Goal: Information Seeking & Learning: Learn about a topic

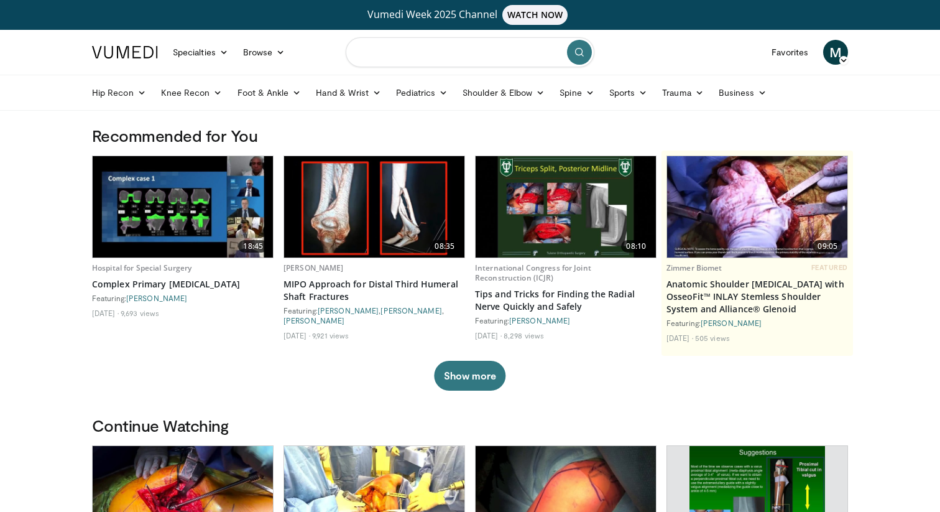
click at [453, 46] on input "Search topics, interventions" at bounding box center [470, 52] width 249 height 30
type input "**********"
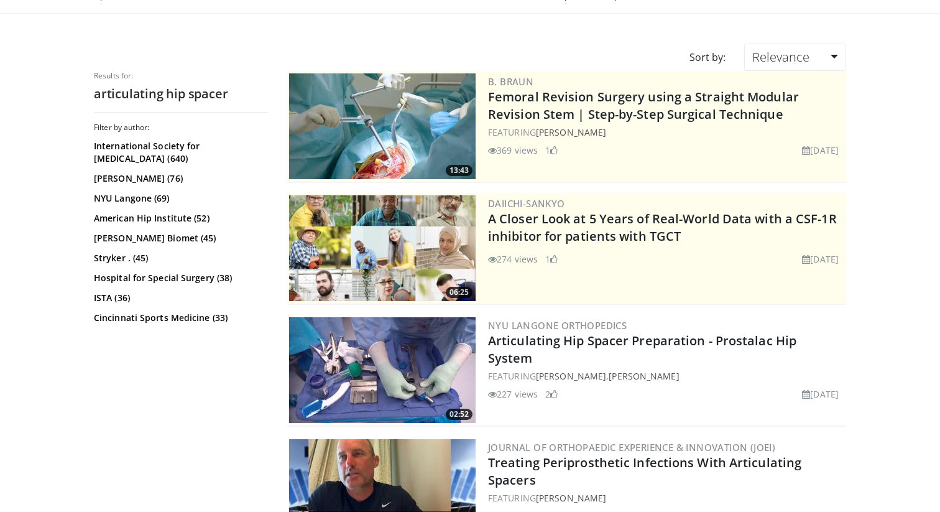
scroll to position [103, 0]
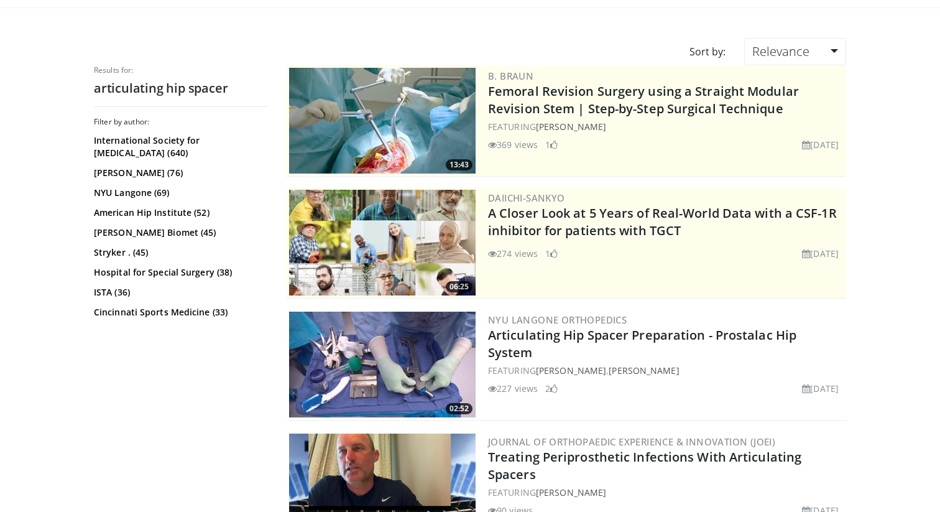
click at [408, 359] on img at bounding box center [382, 365] width 187 height 106
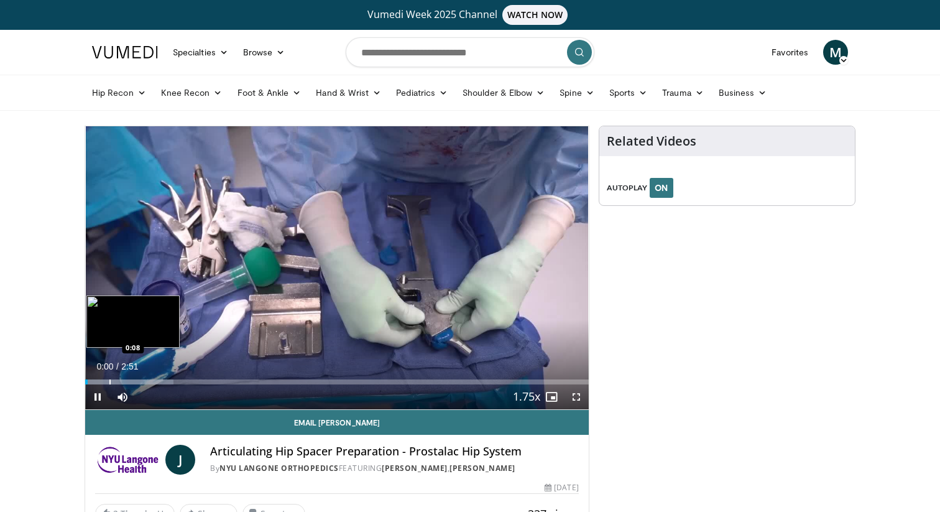
click at [109, 378] on div "Loaded : 17.55% 0:00 0:08" at bounding box center [337, 379] width 504 height 12
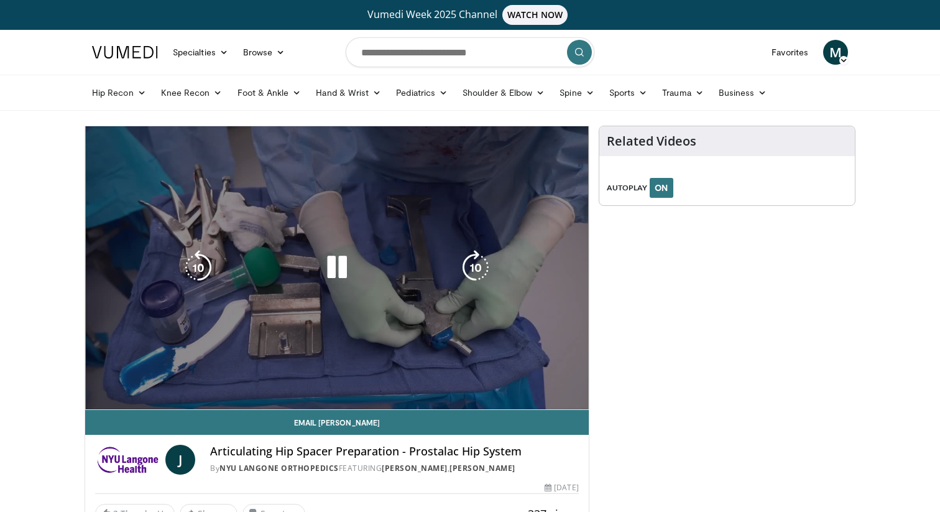
click at [134, 397] on div "Loaded : 28.94% 0:08 0:08" at bounding box center [337, 403] width 504 height 12
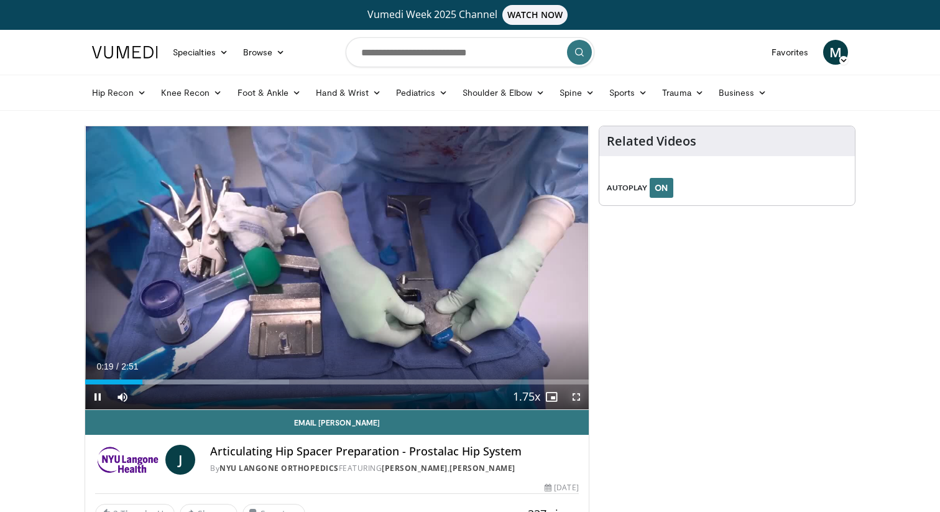
click at [579, 398] on span "Video Player" at bounding box center [576, 396] width 25 height 25
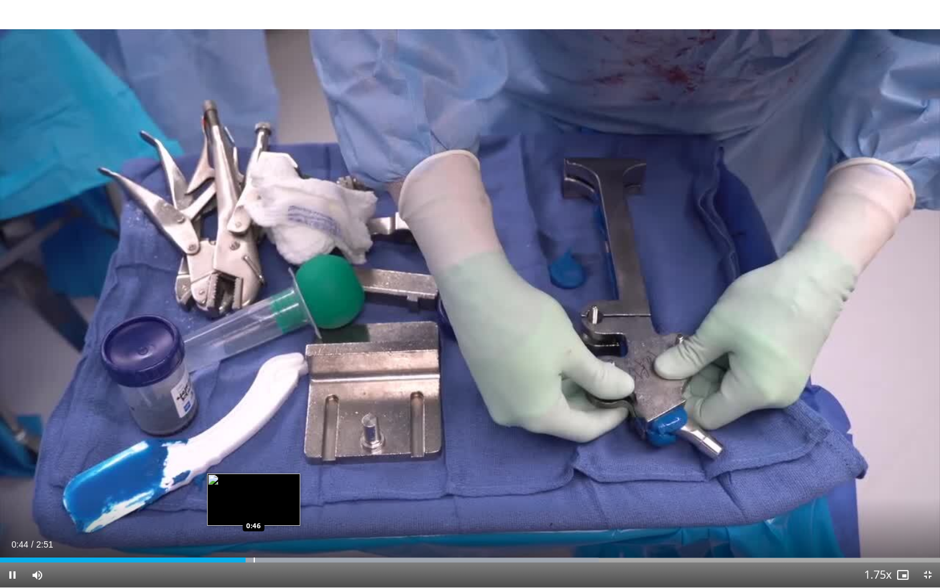
click at [254, 511] on div "Loaded : 63.72% 0:44 0:46" at bounding box center [470, 556] width 940 height 12
click at [277, 511] on div "Loaded : 63.72% 0:46 0:50" at bounding box center [470, 556] width 940 height 12
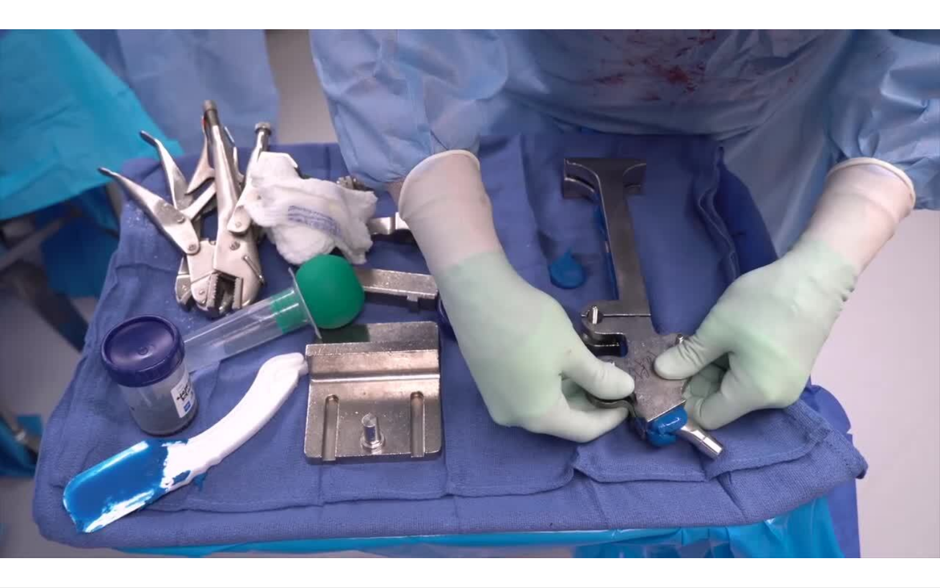
click at [308, 511] on div "Loaded : 63.72% 0:50 0:50" at bounding box center [470, 581] width 940 height 12
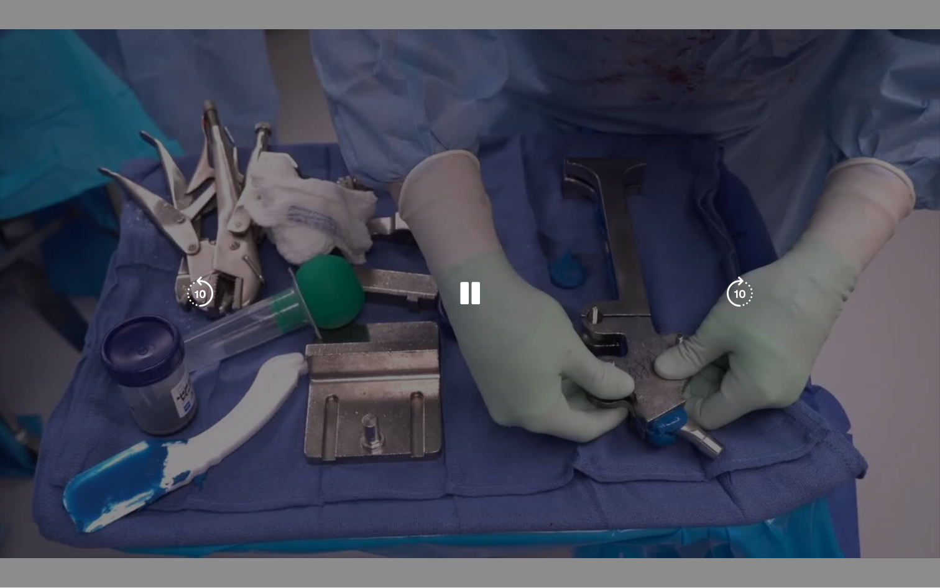
click at [313, 511] on div "10 seconds Tap to unmute" at bounding box center [470, 293] width 940 height 587
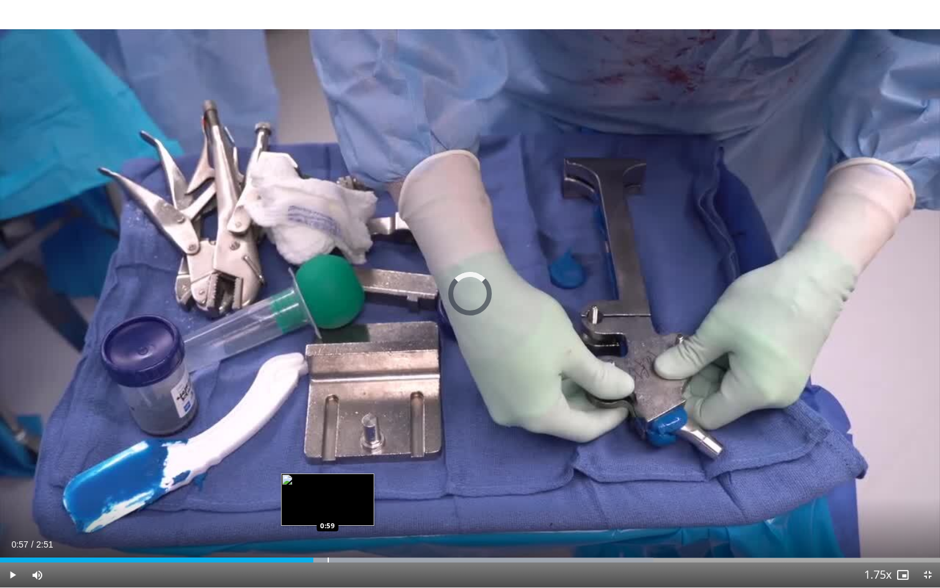
click at [328, 511] on div "Loaded : 69.51% 0:57 0:59" at bounding box center [470, 556] width 940 height 12
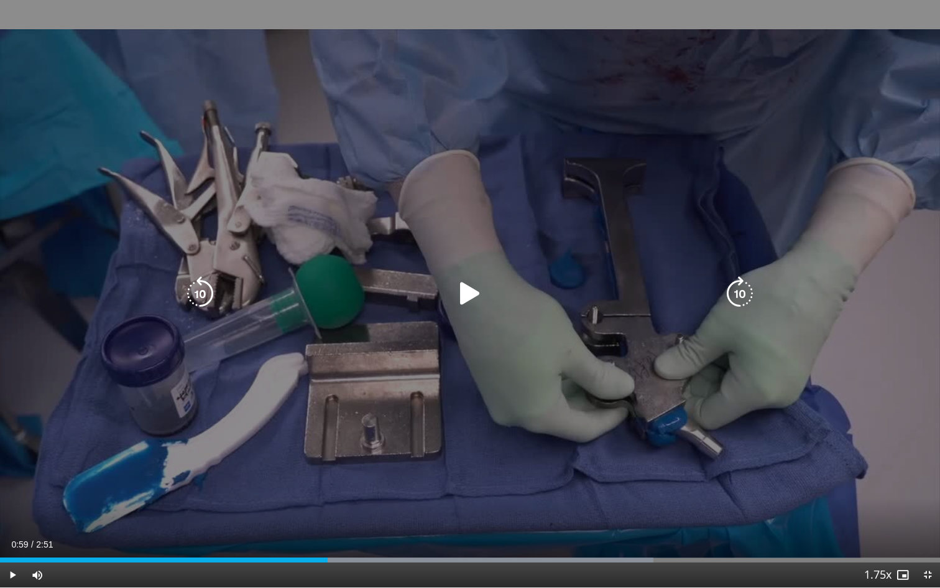
click at [415, 496] on div "10 seconds Tap to unmute" at bounding box center [470, 293] width 940 height 587
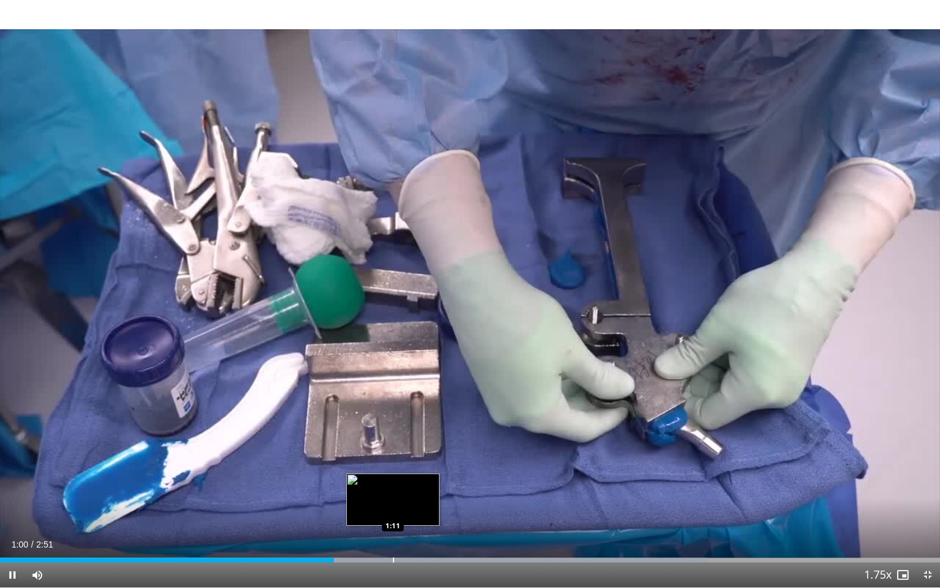
click at [392, 511] on div "Loaded : 75.31% 1:00 1:11" at bounding box center [470, 556] width 940 height 12
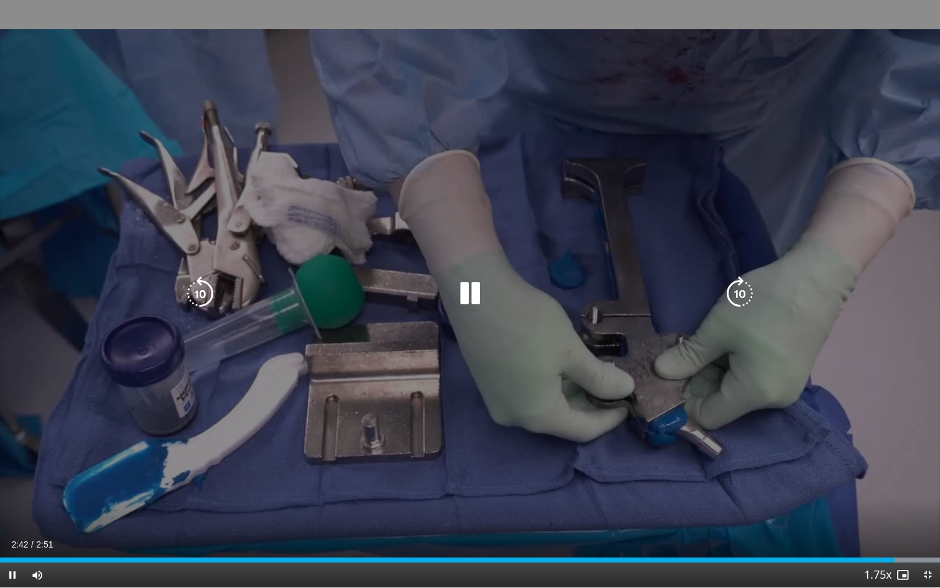
click at [470, 456] on div "10 seconds Tap to unmute" at bounding box center [470, 293] width 940 height 587
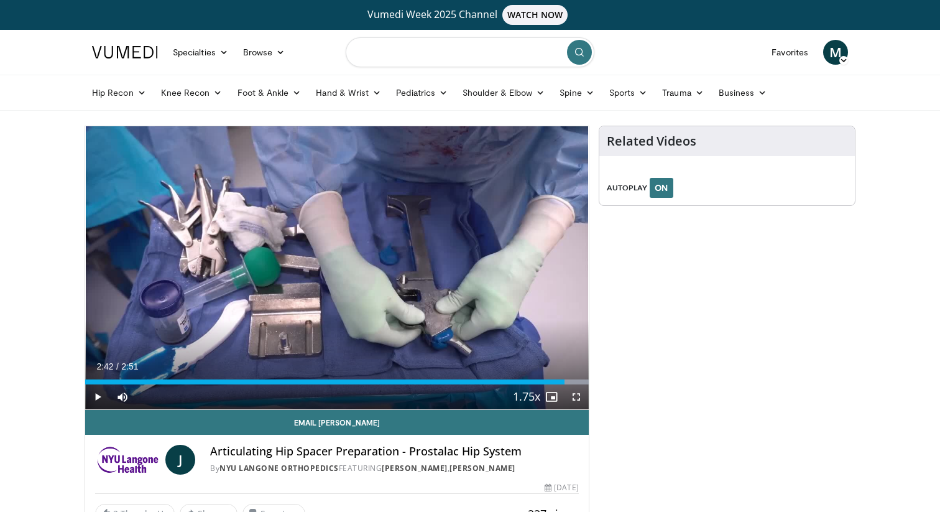
click at [403, 52] on input "Search topics, interventions" at bounding box center [470, 52] width 249 height 30
type input "**********"
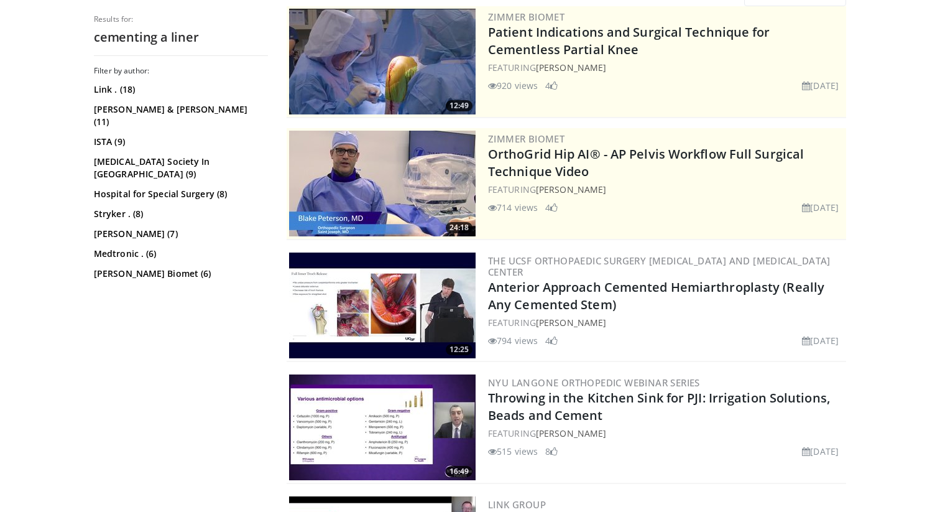
scroll to position [32, 0]
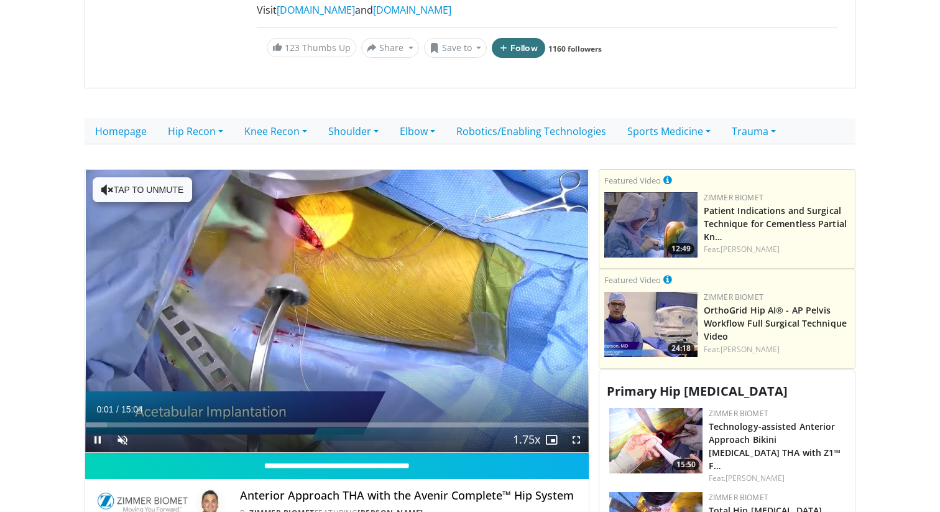
scroll to position [376, 0]
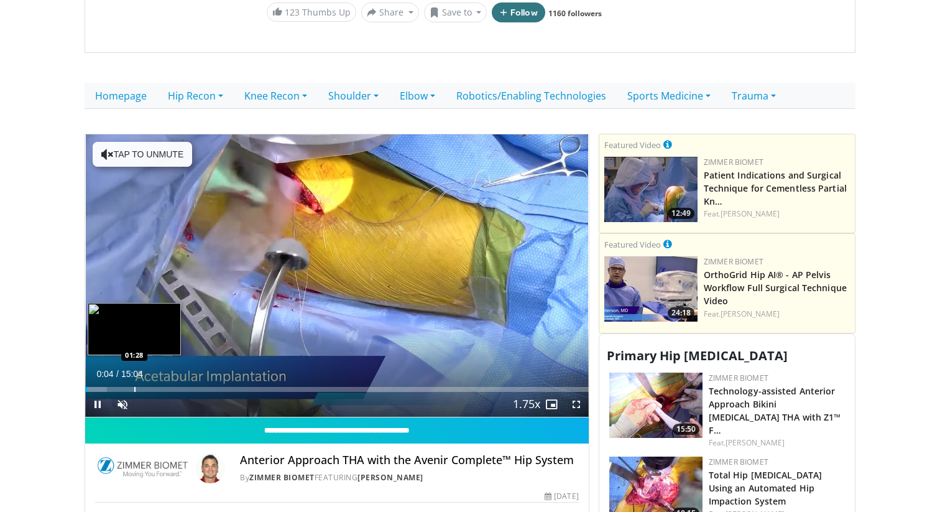
click at [131, 380] on div "Loaded : 4.38% 00:04 01:28" at bounding box center [337, 386] width 504 height 12
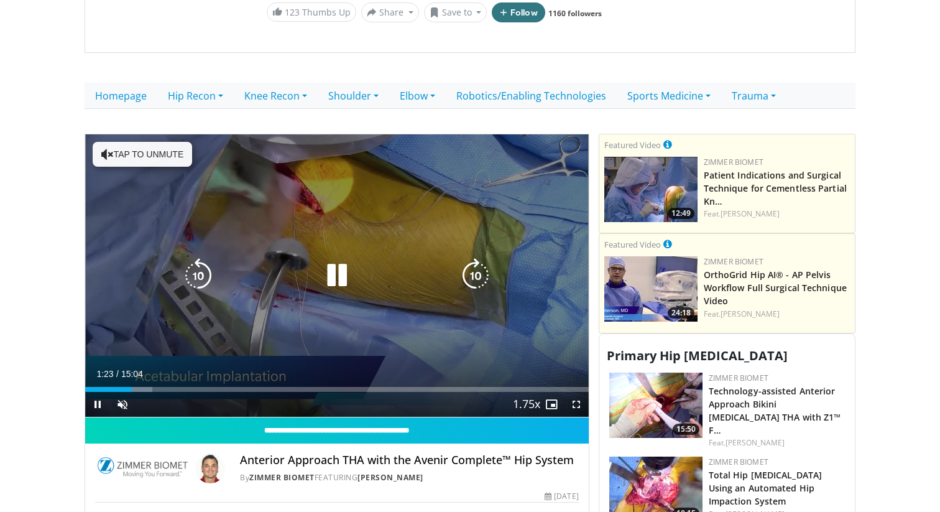
click at [253, 281] on div "10 seconds Tap to unmute" at bounding box center [337, 275] width 504 height 283
click at [165, 142] on button "Tap to unmute" at bounding box center [143, 154] width 100 height 25
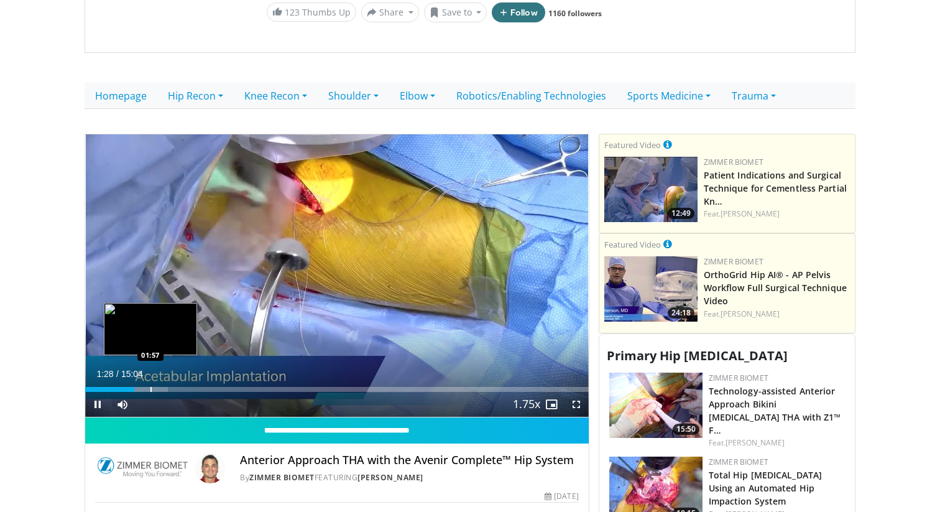
click at [150, 380] on div "Loaded : 16.44% 01:28 01:57" at bounding box center [337, 386] width 504 height 12
click at [162, 387] on div "Progress Bar" at bounding box center [162, 389] width 1 height 5
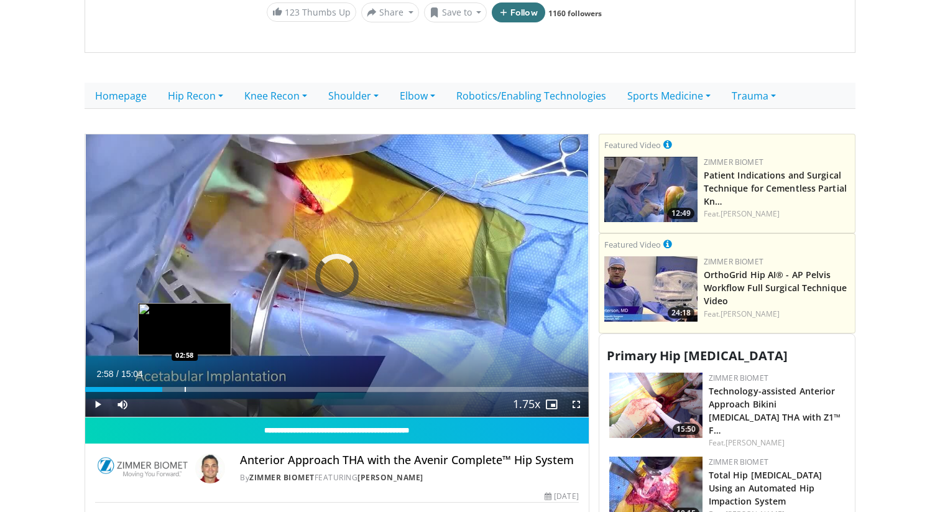
click at [185, 387] on div "Progress Bar" at bounding box center [185, 389] width 1 height 5
click at [188, 387] on div "Progress Bar" at bounding box center [187, 389] width 1 height 5
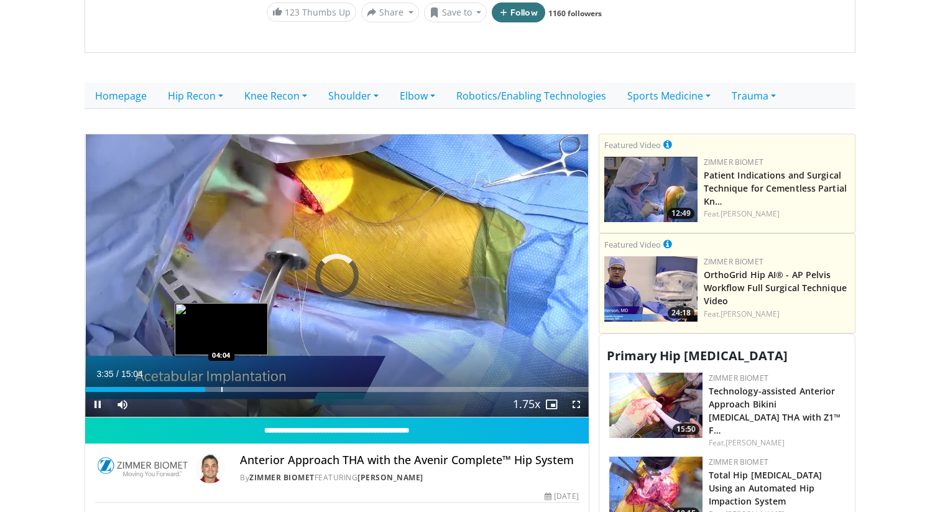
click at [223, 387] on div "Progress Bar" at bounding box center [221, 389] width 1 height 5
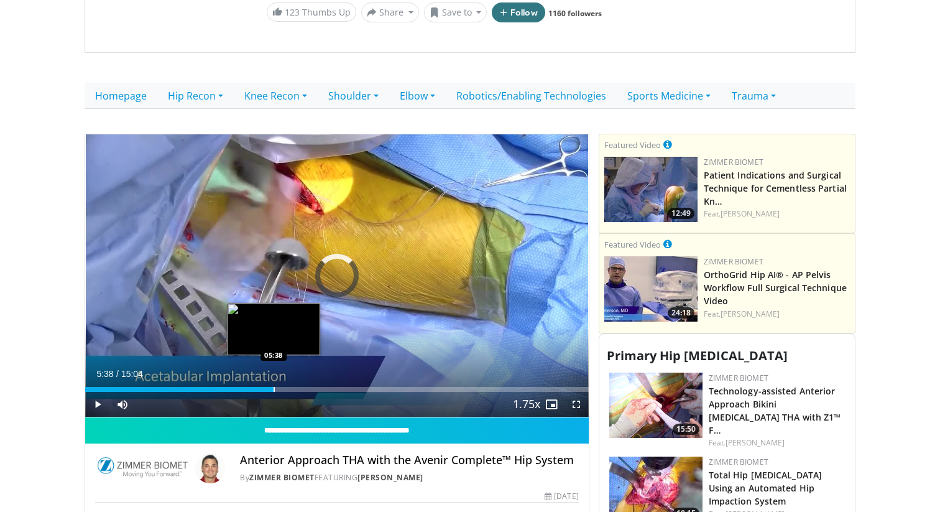
click at [274, 387] on div "Progress Bar" at bounding box center [274, 389] width 1 height 5
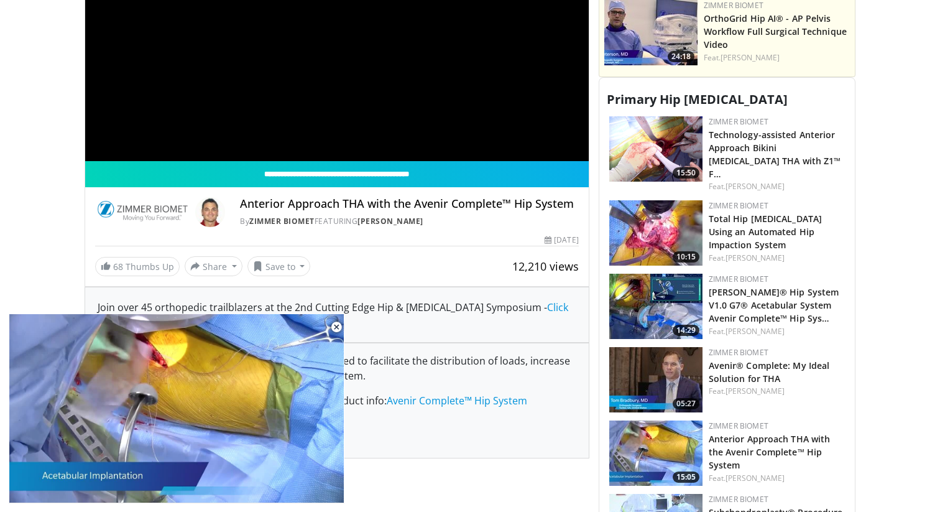
scroll to position [610, 0]
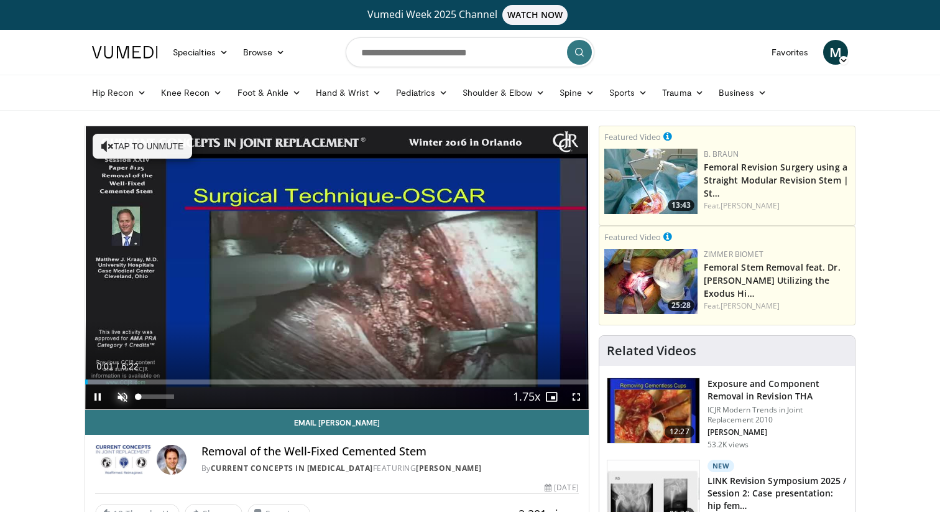
click at [119, 397] on span "Video Player" at bounding box center [122, 396] width 25 height 25
click at [570, 395] on span "Video Player" at bounding box center [576, 396] width 25 height 25
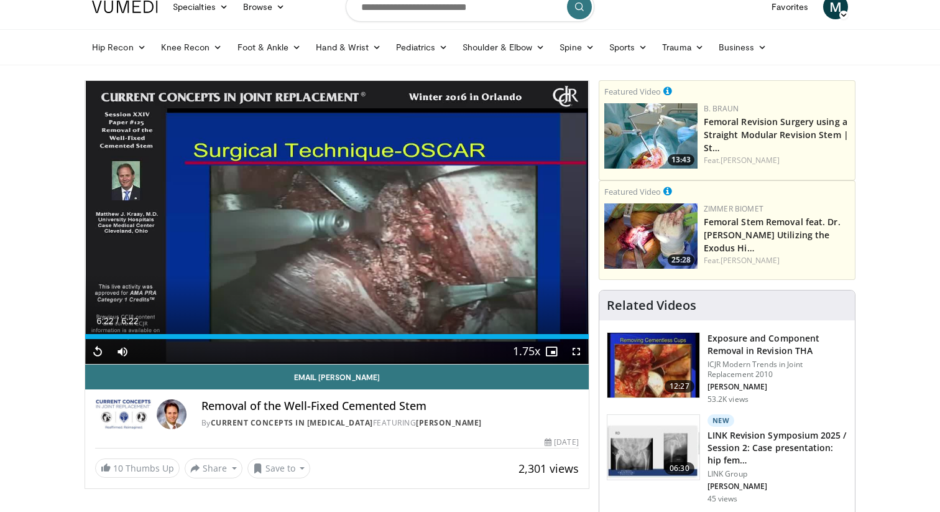
scroll to position [104, 0]
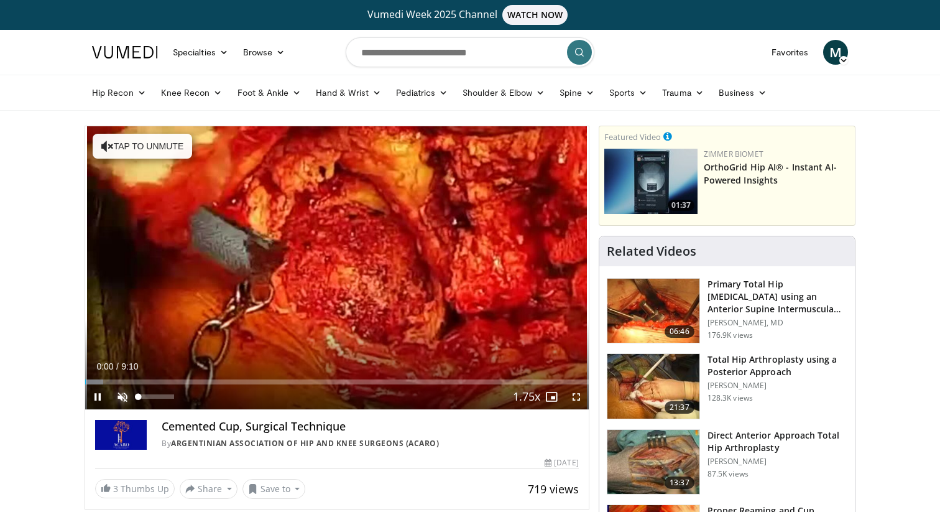
click at [119, 396] on span "Video Player" at bounding box center [122, 396] width 25 height 25
click at [570, 395] on span "Video Player" at bounding box center [576, 396] width 25 height 25
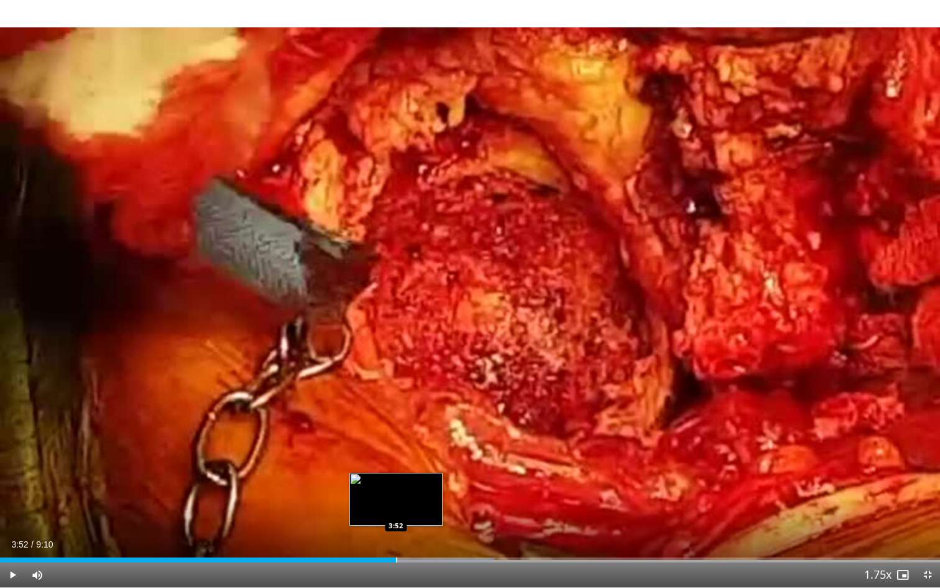
click at [396, 511] on div "Progress Bar" at bounding box center [396, 559] width 1 height 5
click at [415, 511] on div "Progress Bar" at bounding box center [415, 559] width 1 height 5
click at [420, 511] on div "Progress Bar" at bounding box center [419, 559] width 1 height 5
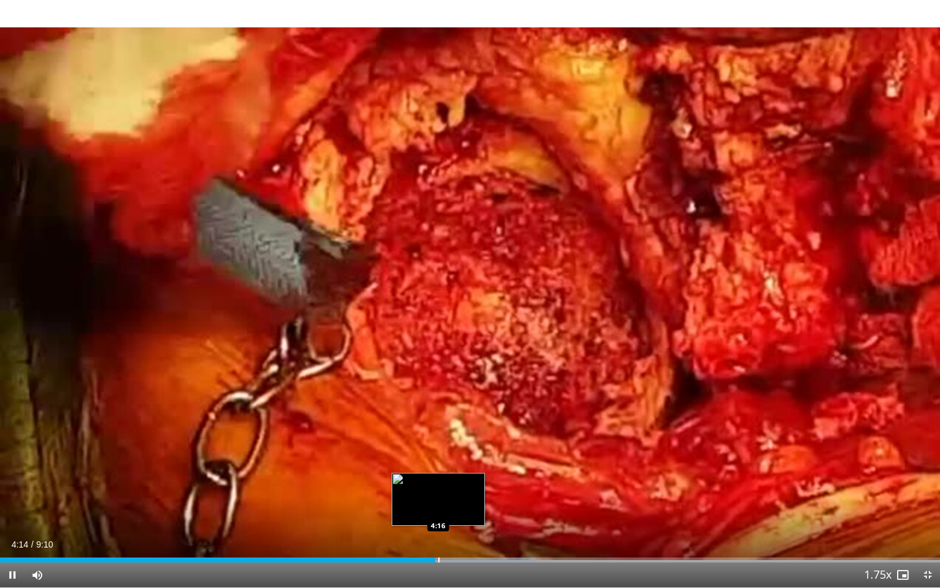
click at [438, 511] on div "Progress Bar" at bounding box center [438, 559] width 1 height 5
click at [448, 511] on div "Progress Bar" at bounding box center [447, 559] width 1 height 5
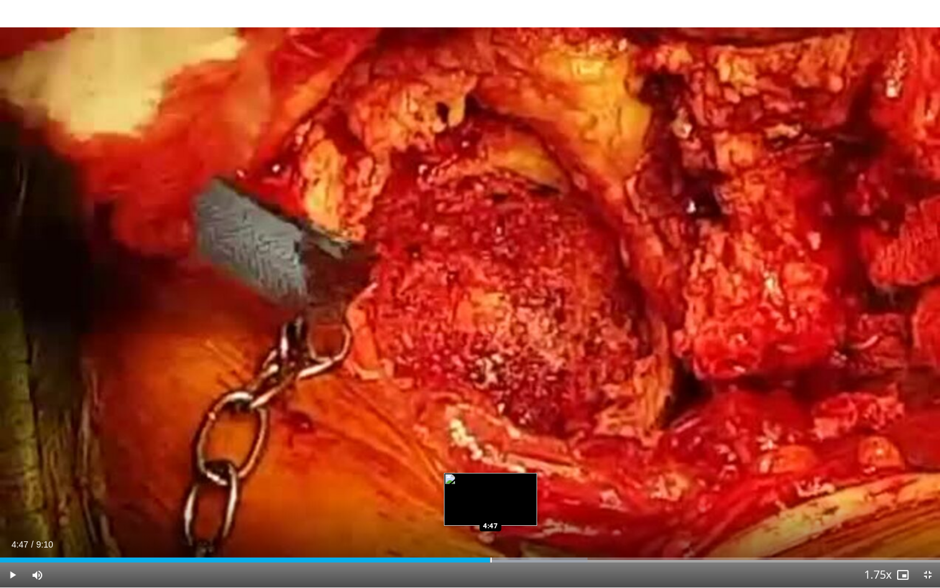
click at [490, 511] on div "Loaded : 62.52% 4:47 4:47" at bounding box center [470, 556] width 940 height 12
click at [510, 511] on div "Progress Bar" at bounding box center [510, 559] width 1 height 5
click at [527, 511] on div "Progress Bar" at bounding box center [527, 559] width 1 height 5
click at [543, 511] on div "Current Time 5:11 / Duration 9:10 Pause Skip Backward Skip Forward Mute 11% Loa…" at bounding box center [470, 574] width 940 height 25
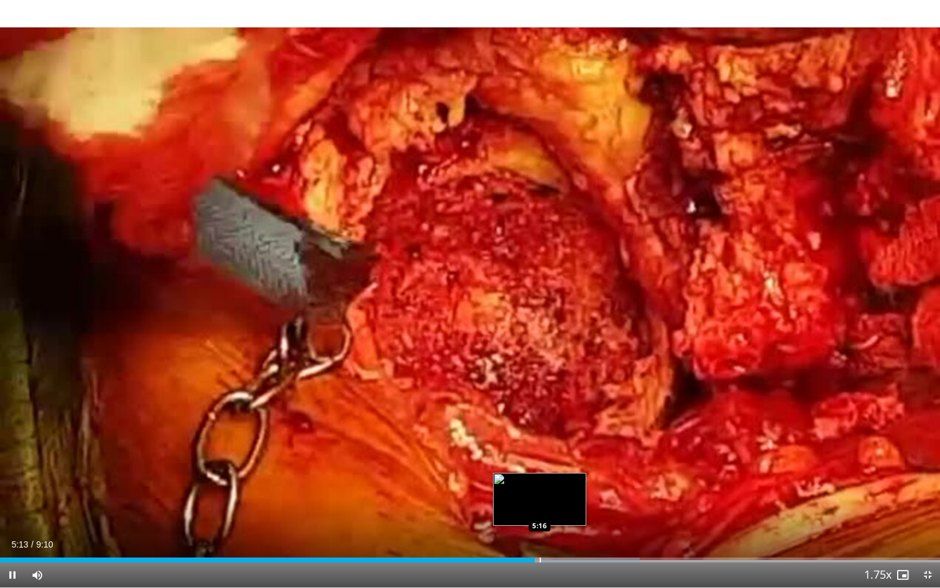
click at [539, 511] on div "Loaded : 68.04% 5:13 5:16" at bounding box center [470, 556] width 940 height 12
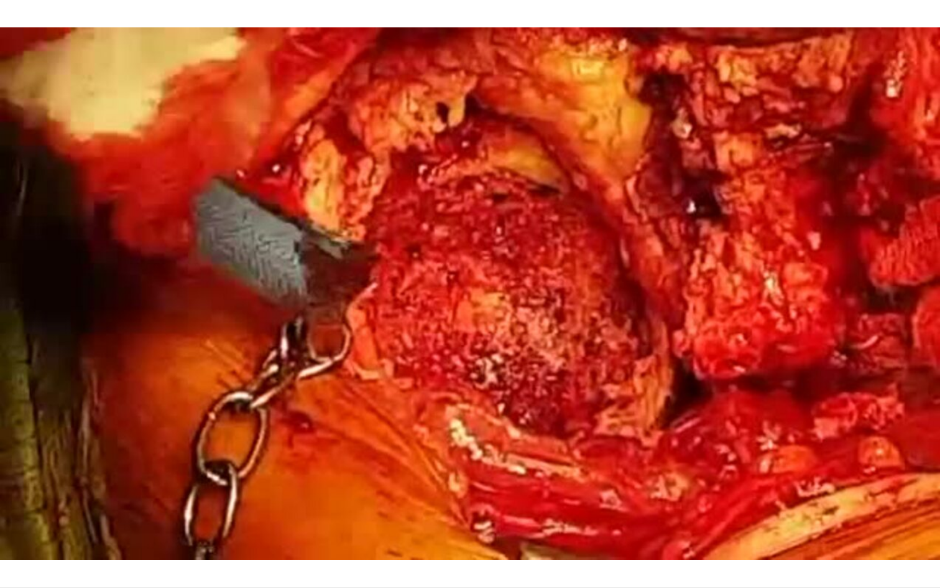
click at [547, 511] on div "Loaded : 68.04% 5:15 5:15" at bounding box center [470, 581] width 940 height 12
click at [560, 511] on div "Loaded : 69.88% 5:20 5:20" at bounding box center [470, 581] width 940 height 12
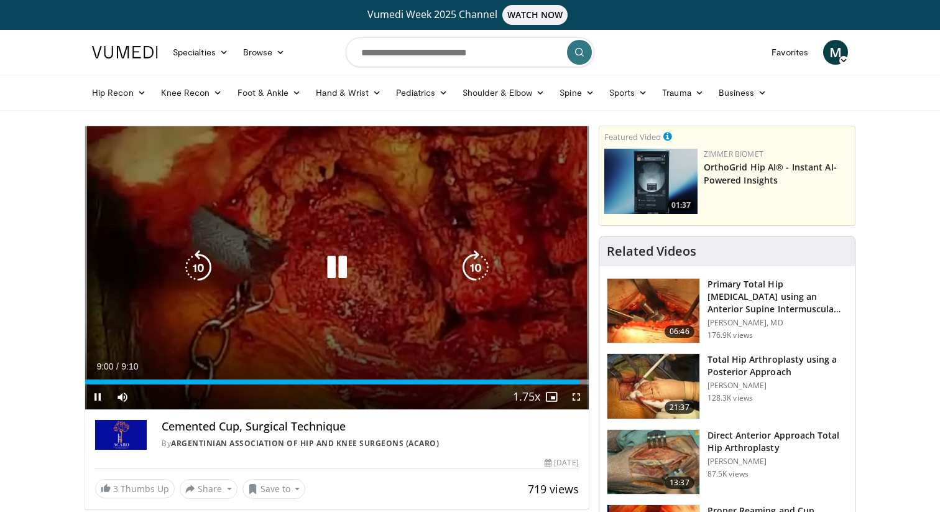
click at [350, 266] on icon "Video Player" at bounding box center [337, 267] width 35 height 35
